Goal: Check status: Check status

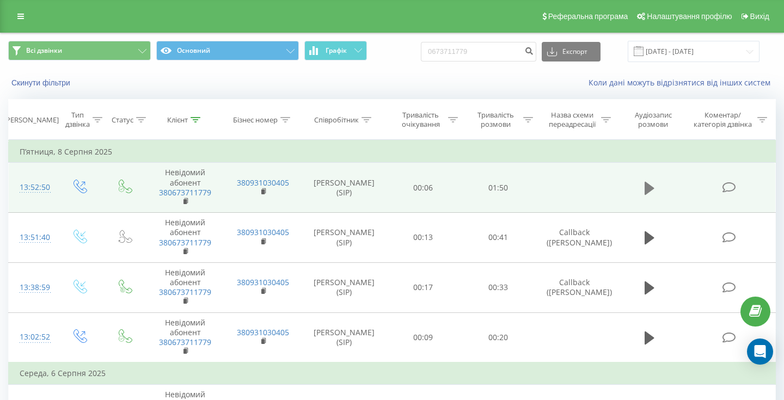
click at [647, 188] on icon at bounding box center [649, 188] width 10 height 13
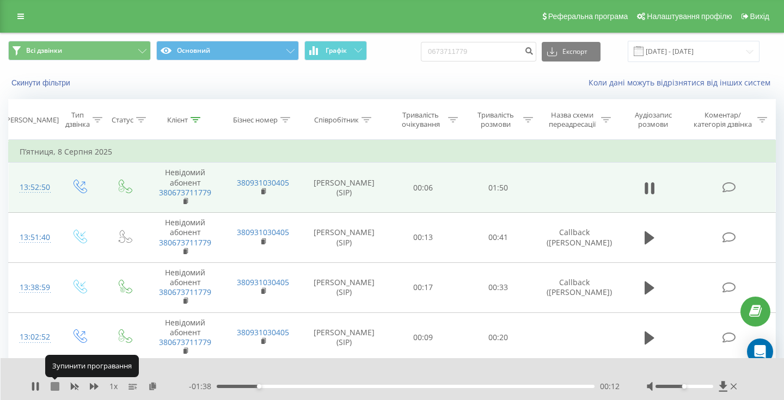
click at [55, 385] on icon at bounding box center [55, 386] width 9 height 9
click at [36, 384] on icon at bounding box center [35, 386] width 9 height 9
click at [304, 386] on div "00:00" at bounding box center [406, 386] width 378 height 3
click at [53, 386] on icon at bounding box center [55, 386] width 9 height 9
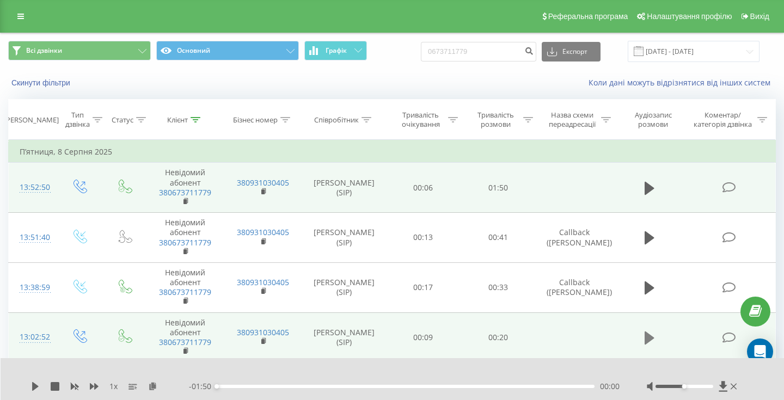
click at [649, 340] on icon at bounding box center [649, 337] width 10 height 13
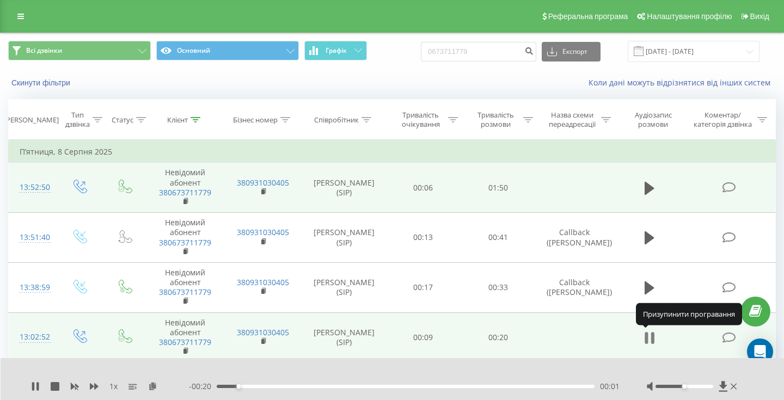
click at [650, 340] on icon at bounding box center [649, 337] width 10 height 15
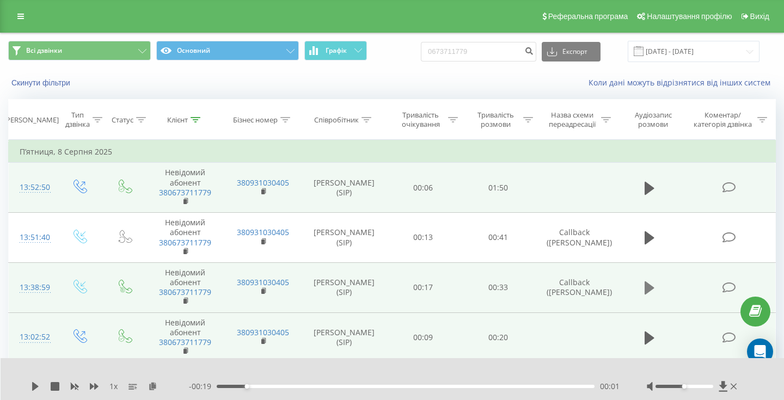
click at [649, 294] on icon at bounding box center [649, 287] width 10 height 15
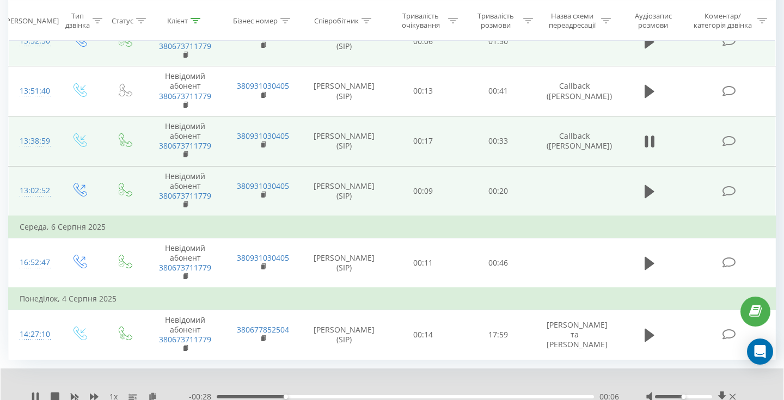
scroll to position [163, 0]
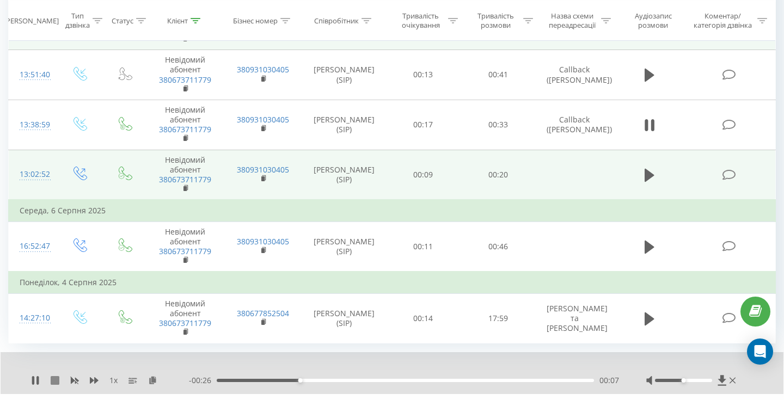
click at [54, 379] on icon at bounding box center [55, 380] width 9 height 9
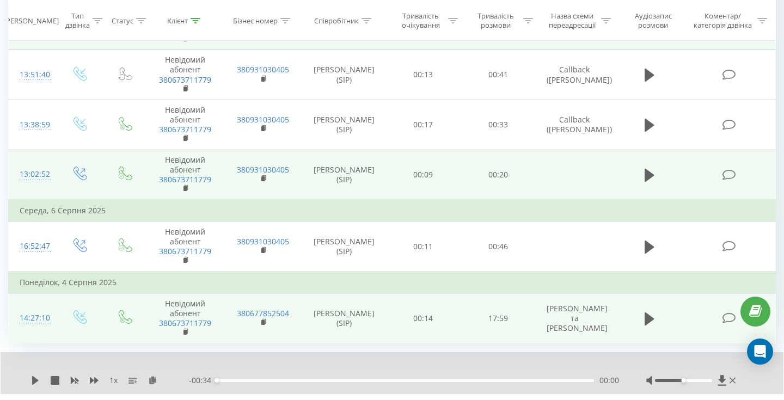
scroll to position [189, 0]
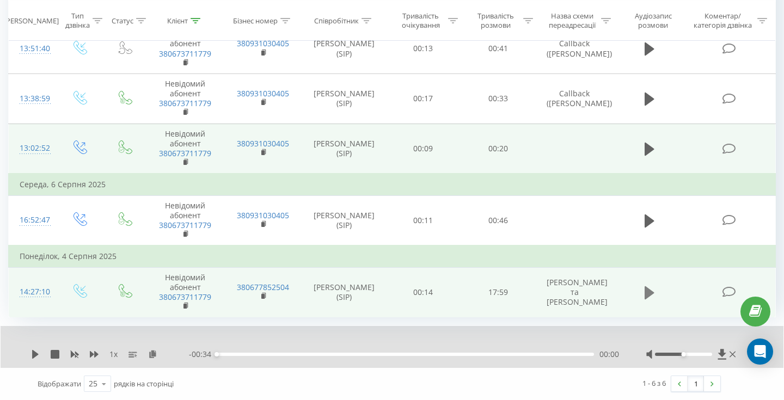
click at [649, 293] on icon at bounding box center [649, 292] width 10 height 13
click at [56, 355] on icon at bounding box center [55, 354] width 9 height 9
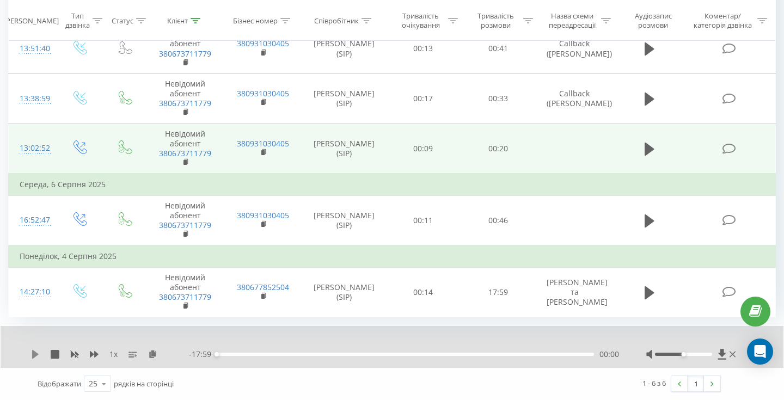
click at [32, 358] on icon at bounding box center [35, 354] width 9 height 9
click at [275, 355] on div "00:00" at bounding box center [405, 354] width 377 height 3
click at [323, 352] on div "- 15:11 02:47 02:47" at bounding box center [404, 354] width 430 height 11
click at [325, 355] on div "02:47" at bounding box center [405, 354] width 377 height 3
click at [362, 354] on div "05:15" at bounding box center [405, 354] width 377 height 3
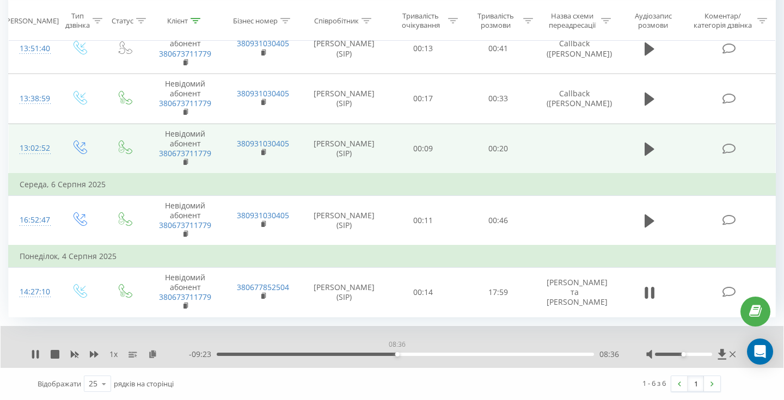
click at [397, 353] on div "08:36" at bounding box center [405, 354] width 377 height 3
click at [34, 355] on icon at bounding box center [33, 354] width 2 height 9
click at [34, 354] on icon at bounding box center [35, 354] width 7 height 9
click at [416, 353] on div "09:32" at bounding box center [405, 354] width 377 height 3
click at [442, 354] on div "09:52" at bounding box center [405, 354] width 377 height 3
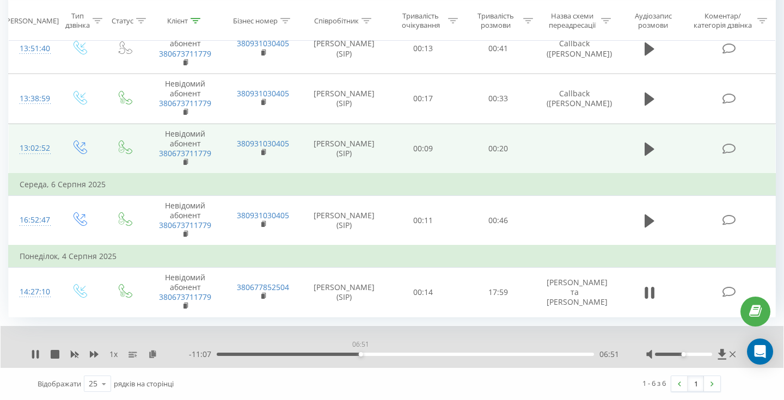
click at [360, 353] on div "06:51" at bounding box center [405, 354] width 377 height 3
click at [329, 355] on div "06:55" at bounding box center [405, 354] width 377 height 3
click at [53, 354] on icon at bounding box center [55, 354] width 9 height 9
click at [31, 358] on icon at bounding box center [35, 354] width 9 height 9
click at [338, 354] on div "00:00" at bounding box center [405, 354] width 377 height 3
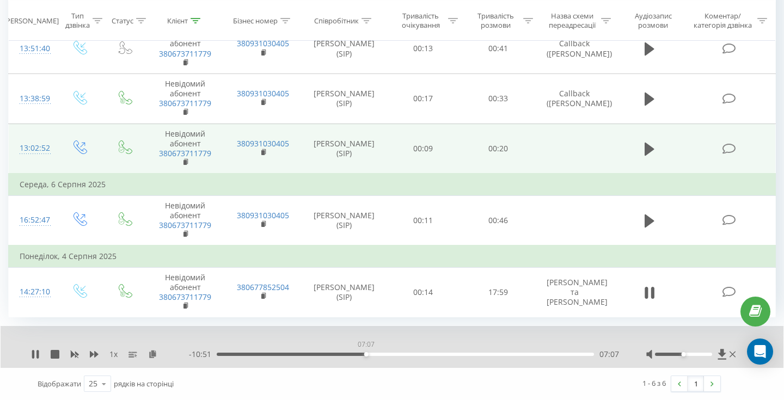
click at [366, 353] on div "07:07" at bounding box center [405, 354] width 377 height 3
click at [371, 352] on div "- 17:59 00:00 00:00" at bounding box center [404, 354] width 430 height 11
click at [375, 353] on div "07:35" at bounding box center [405, 354] width 377 height 3
click at [34, 355] on icon at bounding box center [33, 354] width 2 height 9
